Goal: Information Seeking & Learning: Learn about a topic

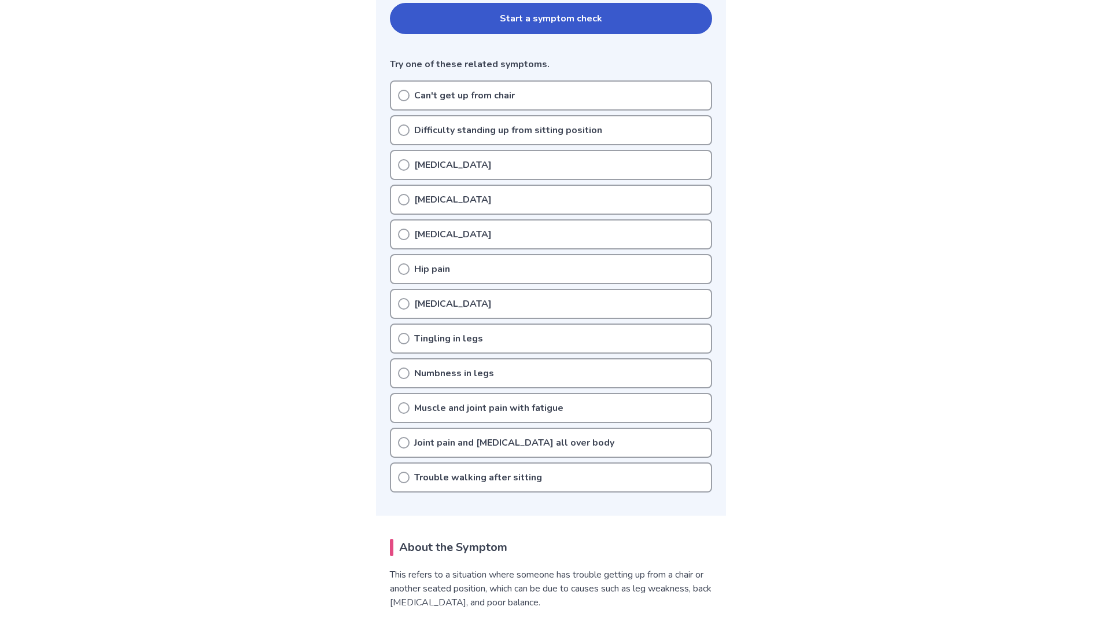
scroll to position [289, 0]
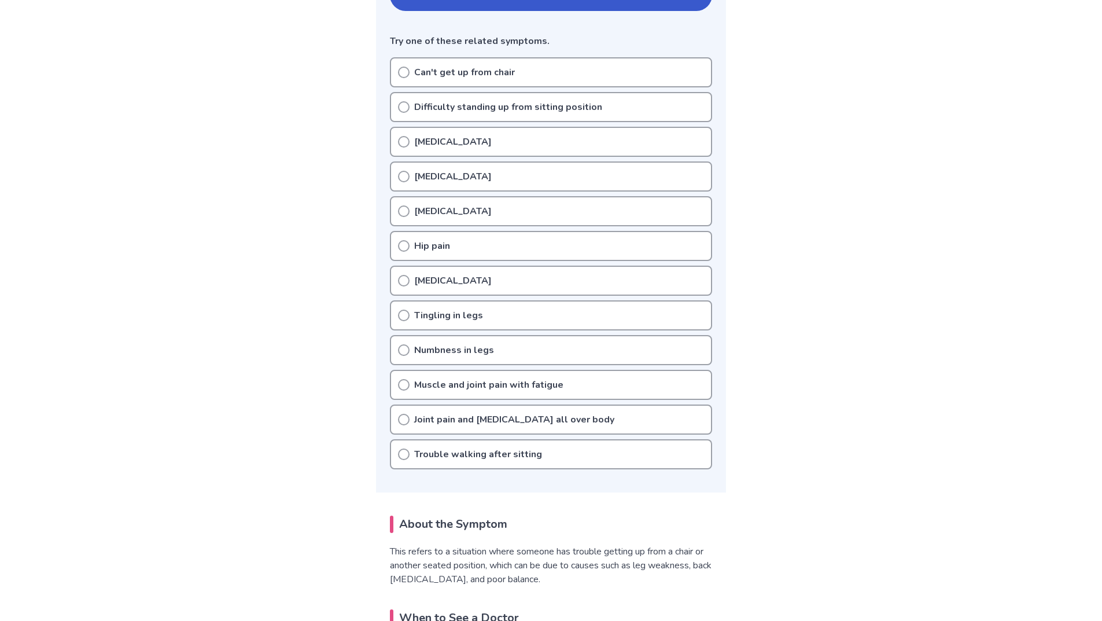
click at [404, 250] on icon at bounding box center [404, 246] width 12 height 12
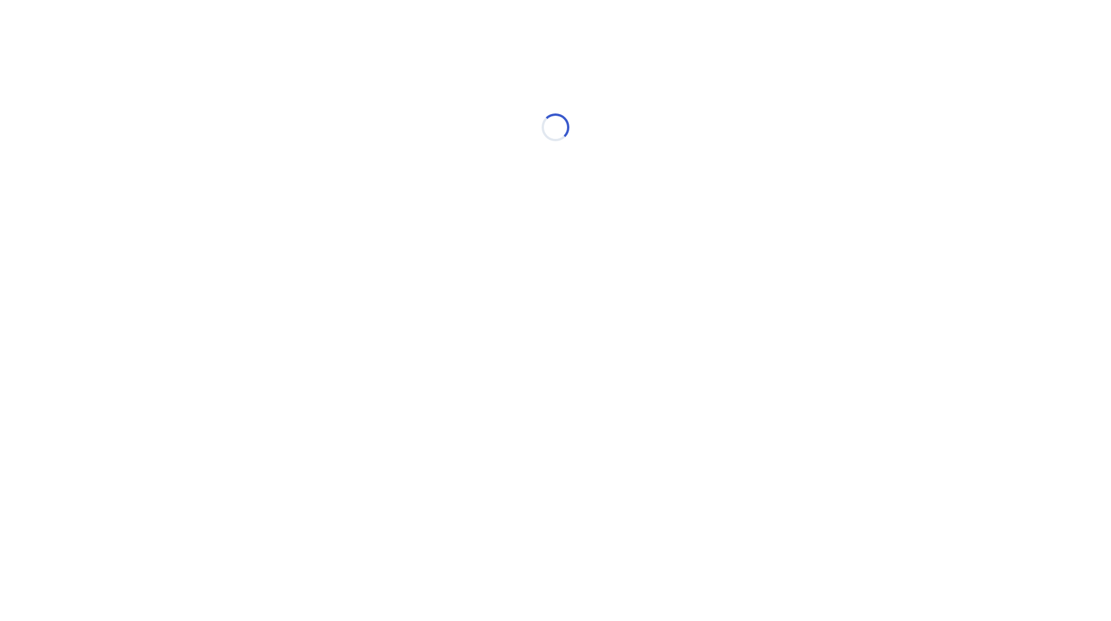
click at [404, 243] on html "Loading..." at bounding box center [555, 121] width 1111 height 243
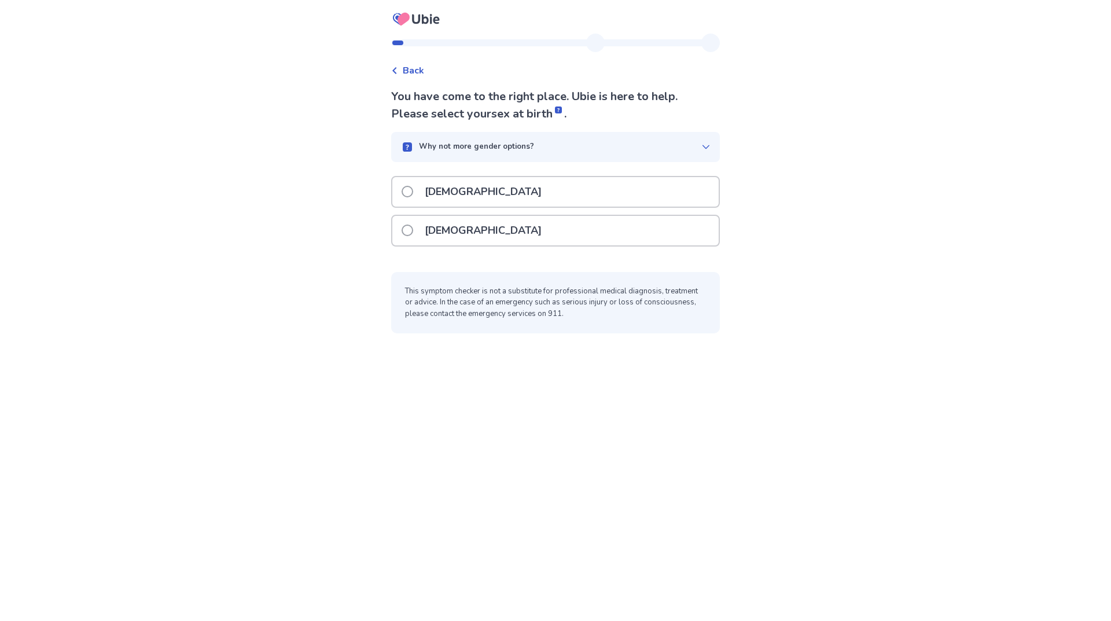
click at [413, 230] on span at bounding box center [408, 230] width 12 height 12
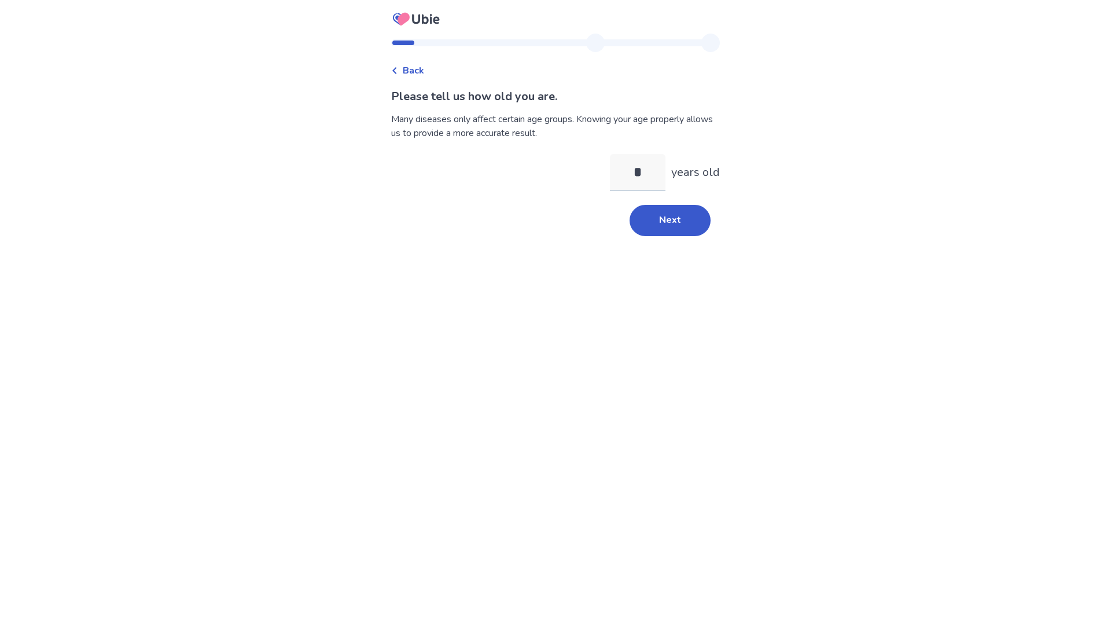
type input "**"
click at [686, 210] on button "Next" at bounding box center [669, 220] width 81 height 31
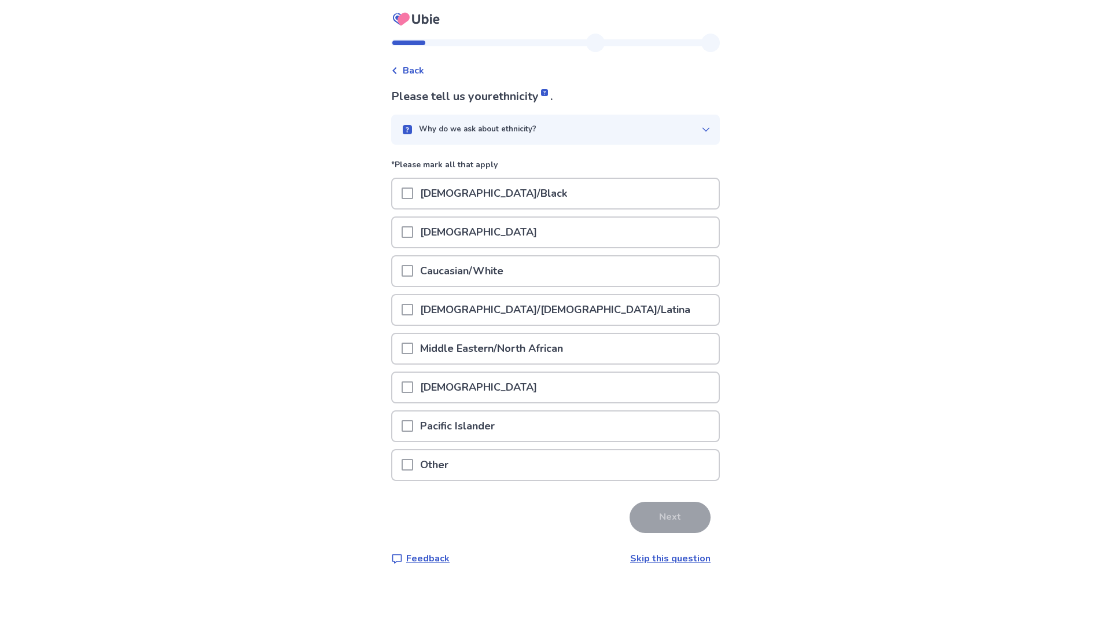
click at [413, 267] on span at bounding box center [408, 271] width 12 height 12
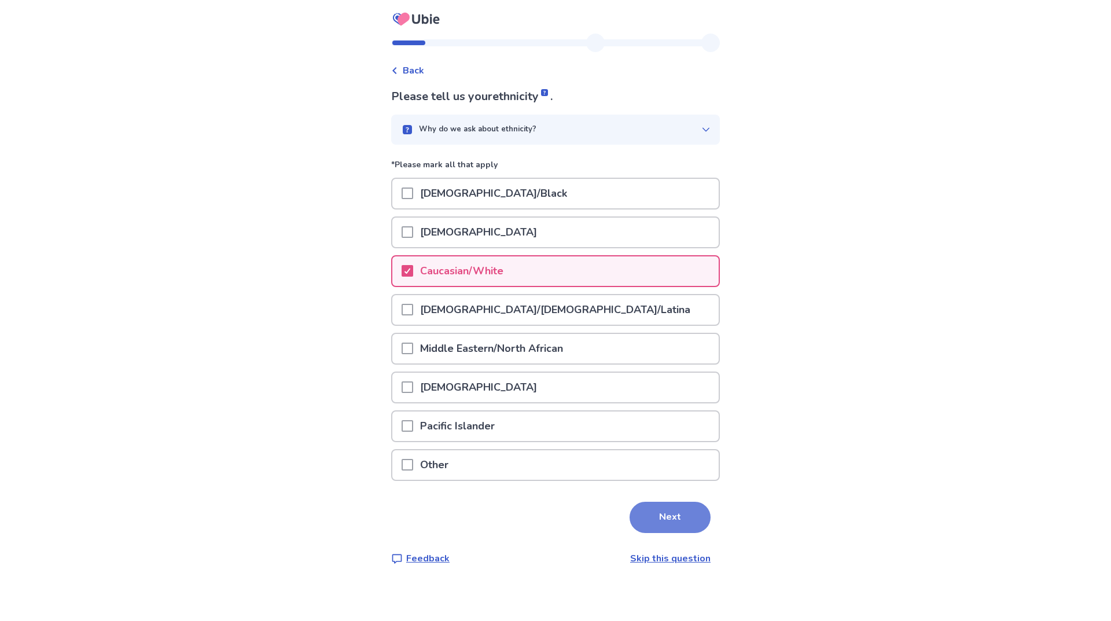
click at [654, 514] on button "Next" at bounding box center [669, 517] width 81 height 31
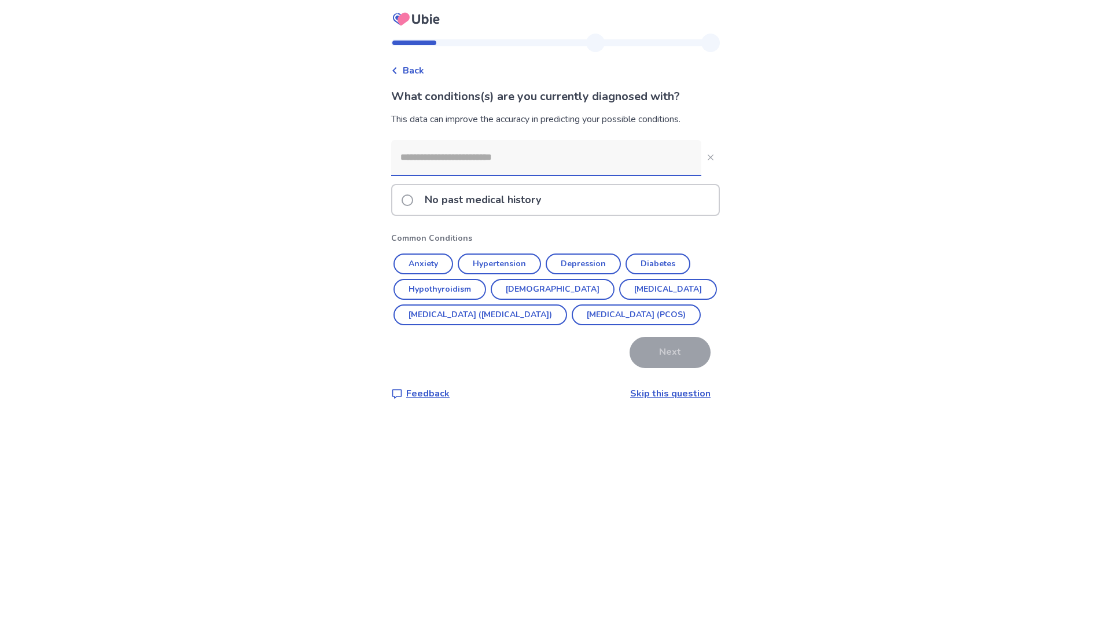
click at [413, 200] on span at bounding box center [408, 200] width 12 height 12
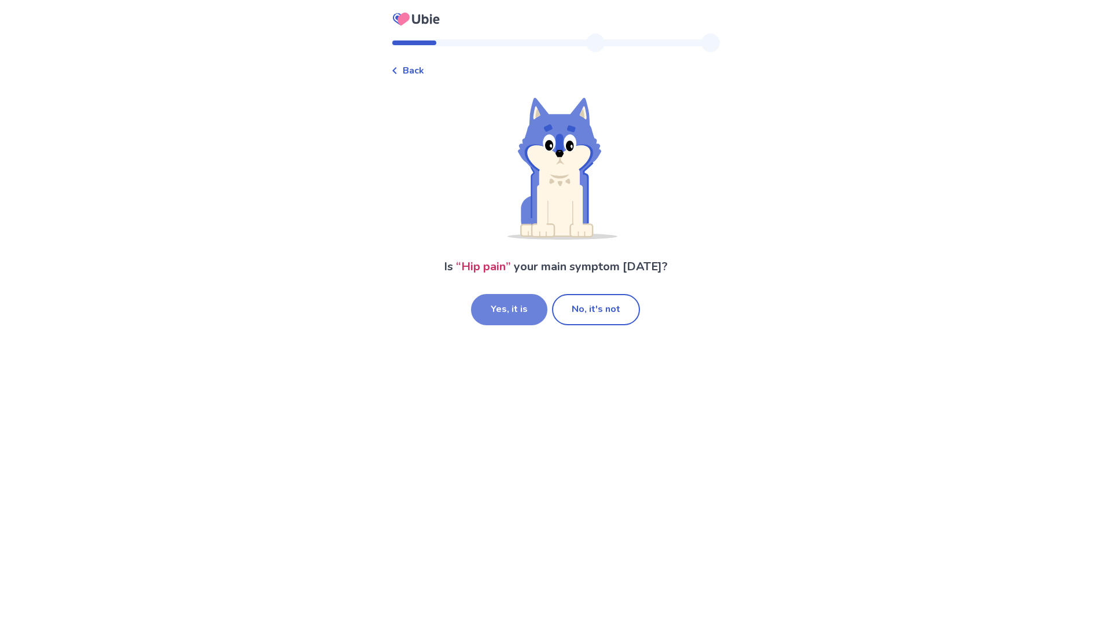
click at [532, 310] on button "Yes, it is" at bounding box center [509, 309] width 76 height 31
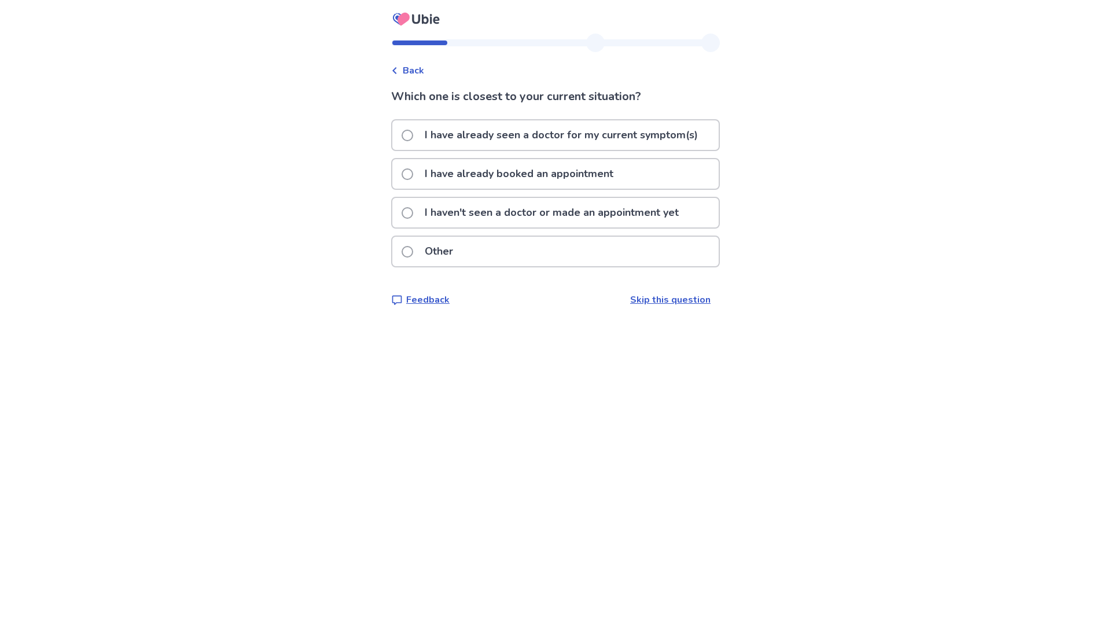
click at [413, 211] on span at bounding box center [408, 213] width 12 height 12
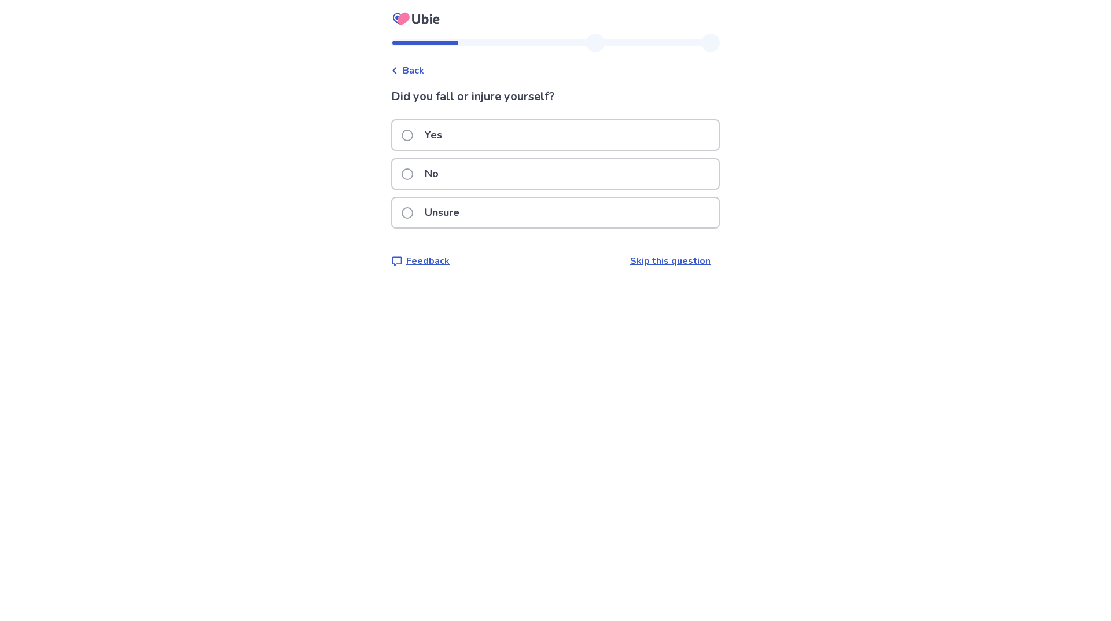
click at [413, 174] on span at bounding box center [408, 174] width 12 height 12
